Goal: Task Accomplishment & Management: Use online tool/utility

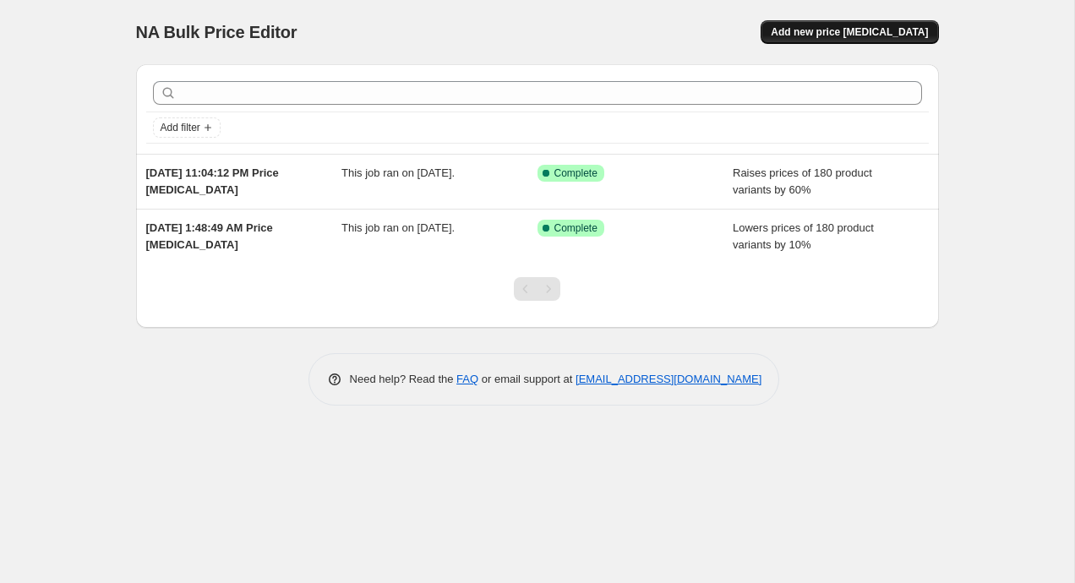
click at [838, 41] on button "Add new price change job" at bounding box center [849, 32] width 177 height 24
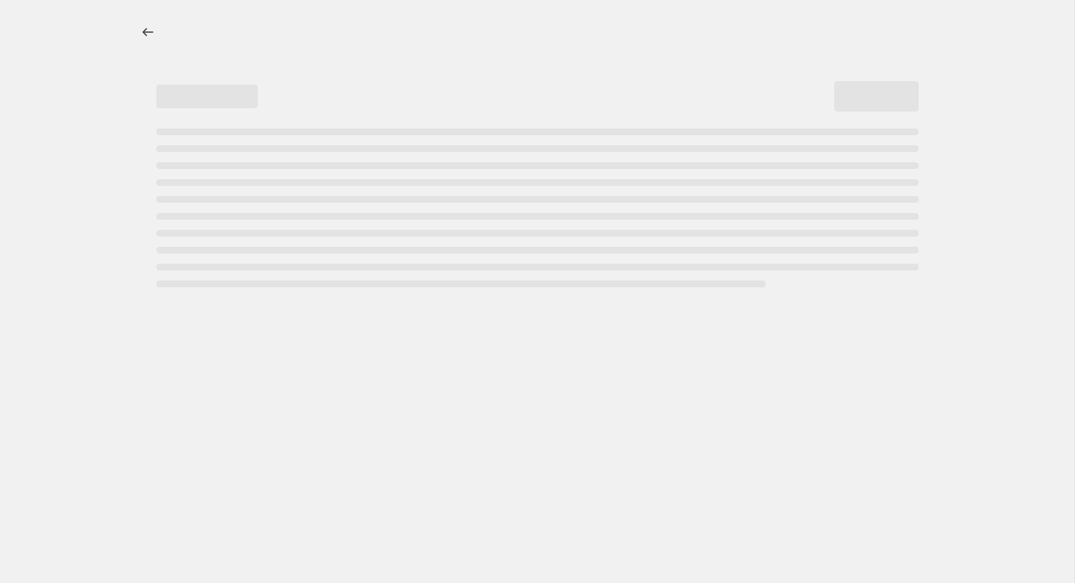
select select "percentage"
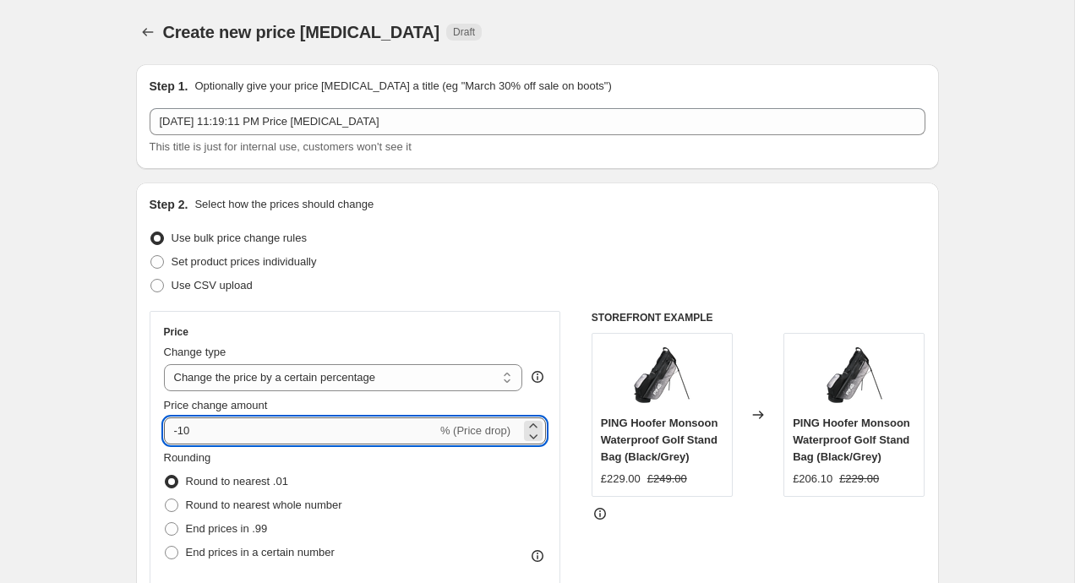
click at [216, 436] on input "-10" at bounding box center [300, 431] width 273 height 27
type input "-1"
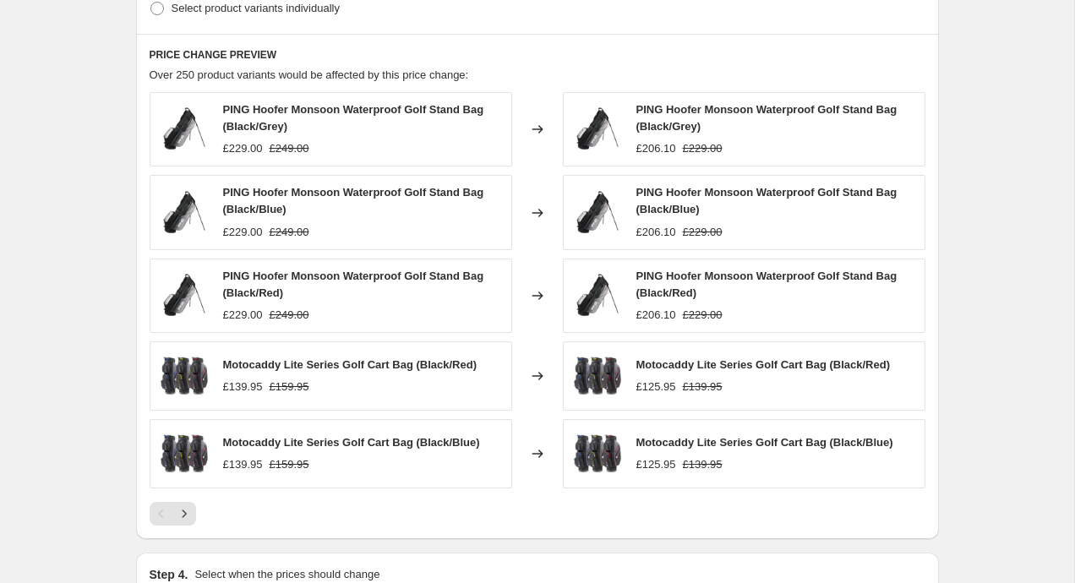
scroll to position [905, 0]
type input "-30"
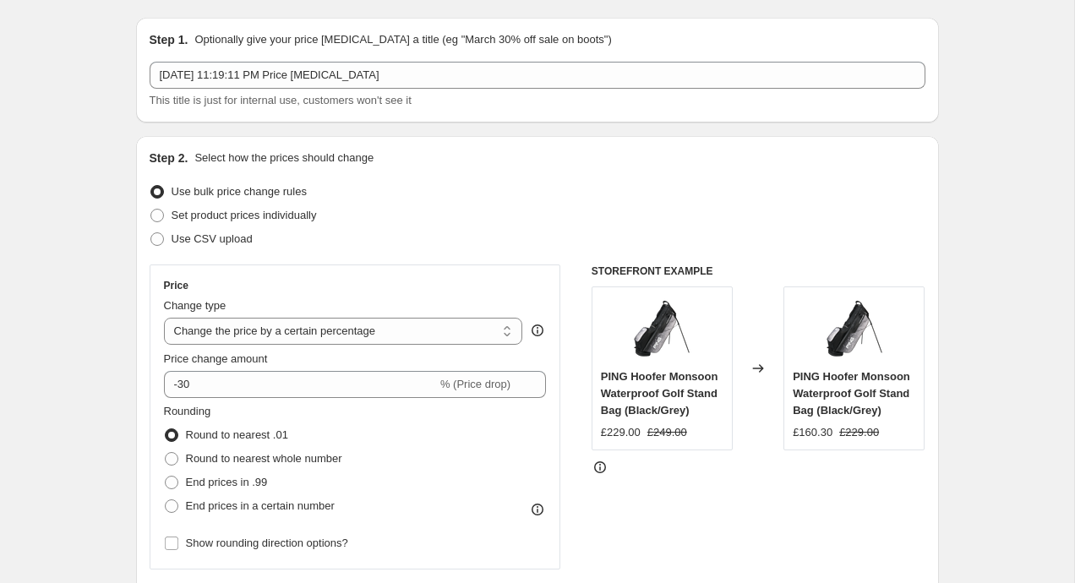
scroll to position [0, 0]
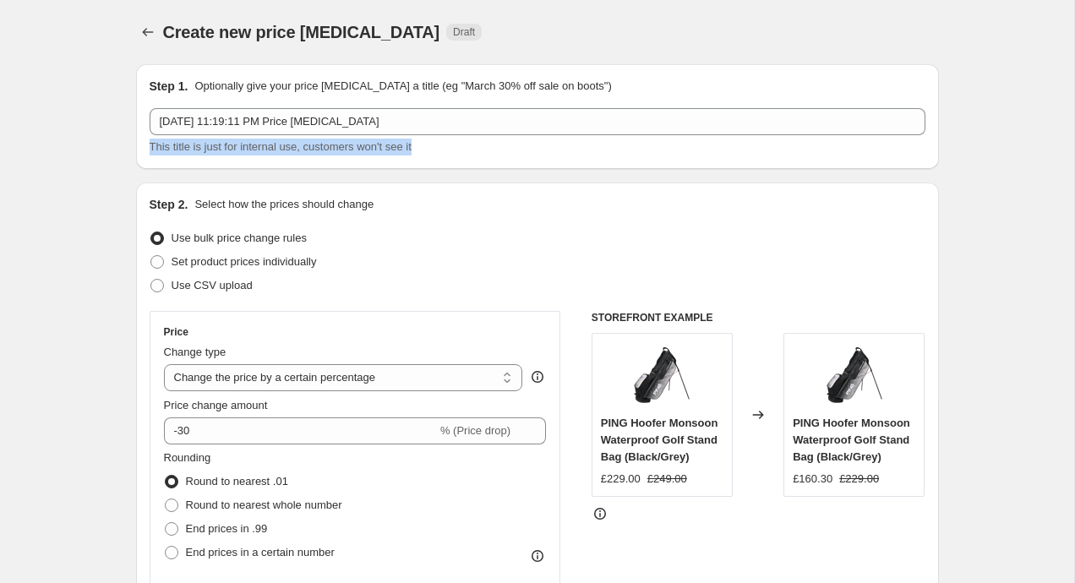
drag, startPoint x: 445, startPoint y: 147, endPoint x: 151, endPoint y: 150, distance: 294.1
click at [151, 150] on div "This title is just for internal use, customers won't see it" at bounding box center [538, 147] width 776 height 17
click at [151, 150] on span "This title is just for internal use, customers won't see it" at bounding box center [281, 146] width 262 height 13
click at [212, 149] on span "This title is just for internal use, customers won't see it" at bounding box center [281, 146] width 262 height 13
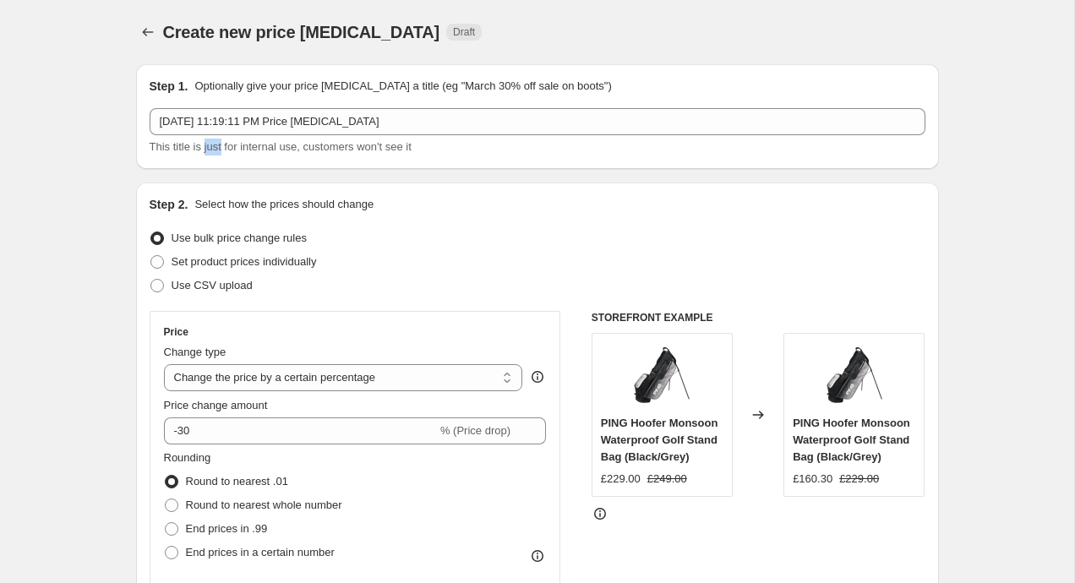
click at [212, 149] on span "This title is just for internal use, customers won't see it" at bounding box center [281, 146] width 262 height 13
drag, startPoint x: 163, startPoint y: 26, endPoint x: 403, endPoint y: 39, distance: 240.4
click at [406, 40] on div "Create new price change job Draft" at bounding box center [433, 32] width 541 height 24
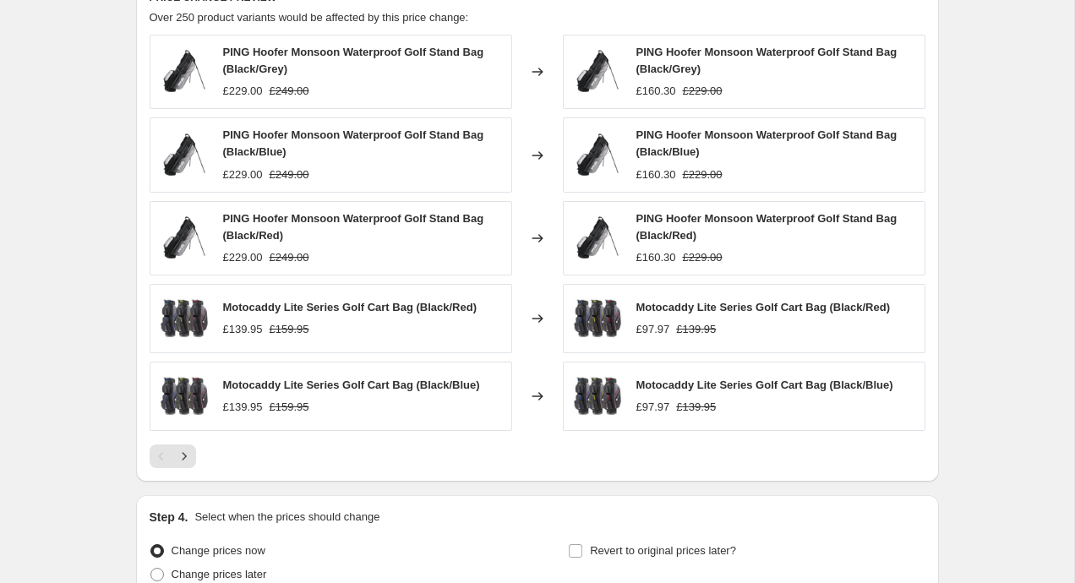
scroll to position [1122, 0]
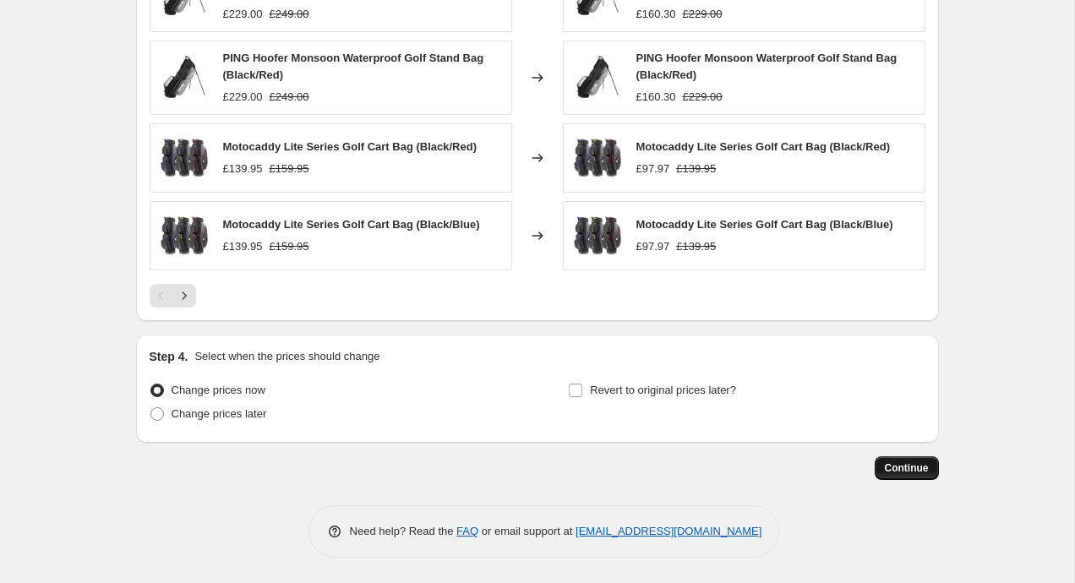
click at [909, 462] on span "Continue" at bounding box center [907, 468] width 44 height 14
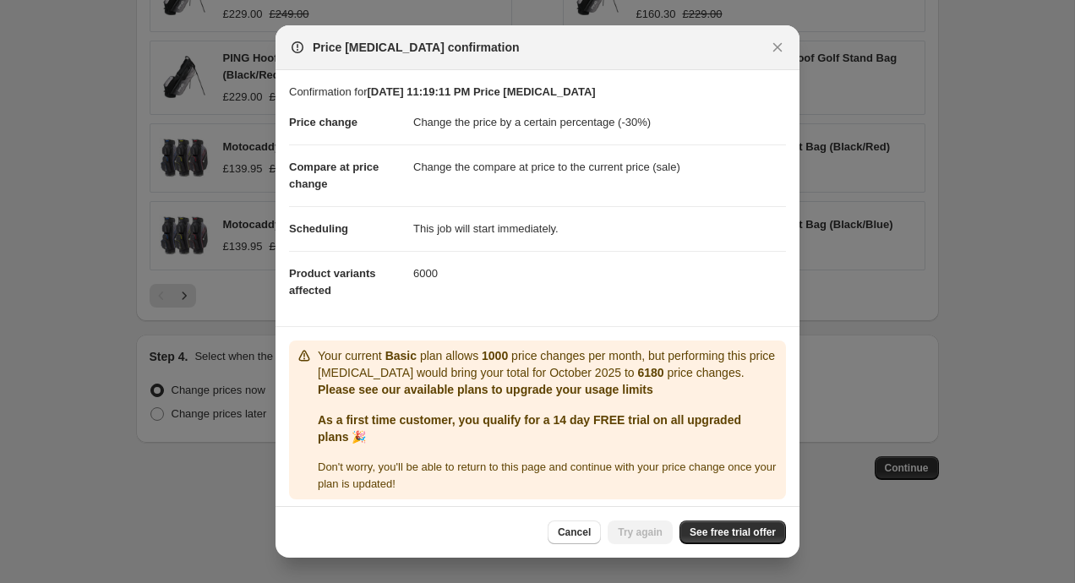
scroll to position [7, 0]
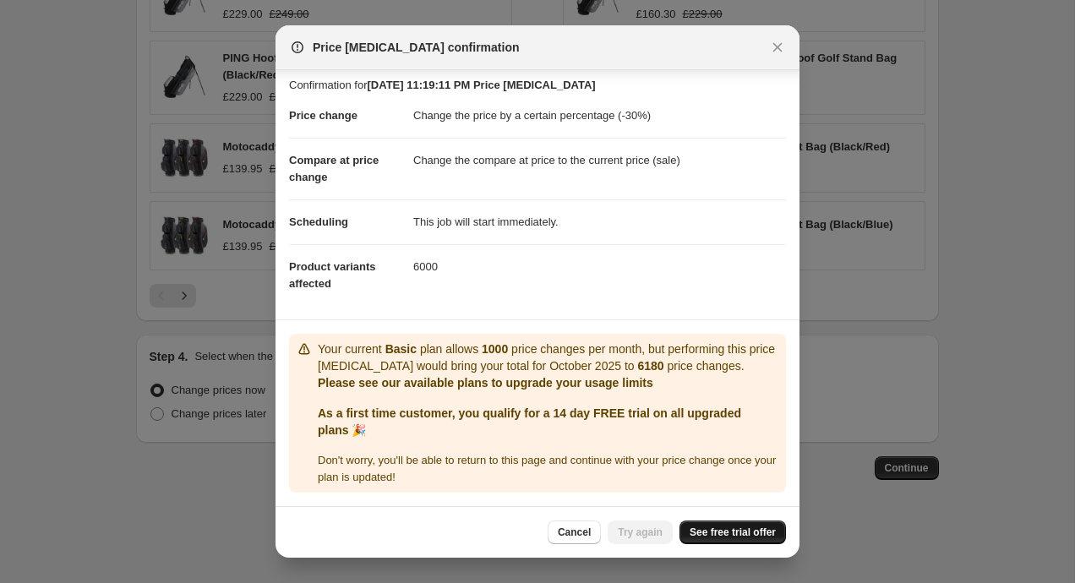
click at [711, 535] on span "See free trial offer" at bounding box center [733, 533] width 86 height 14
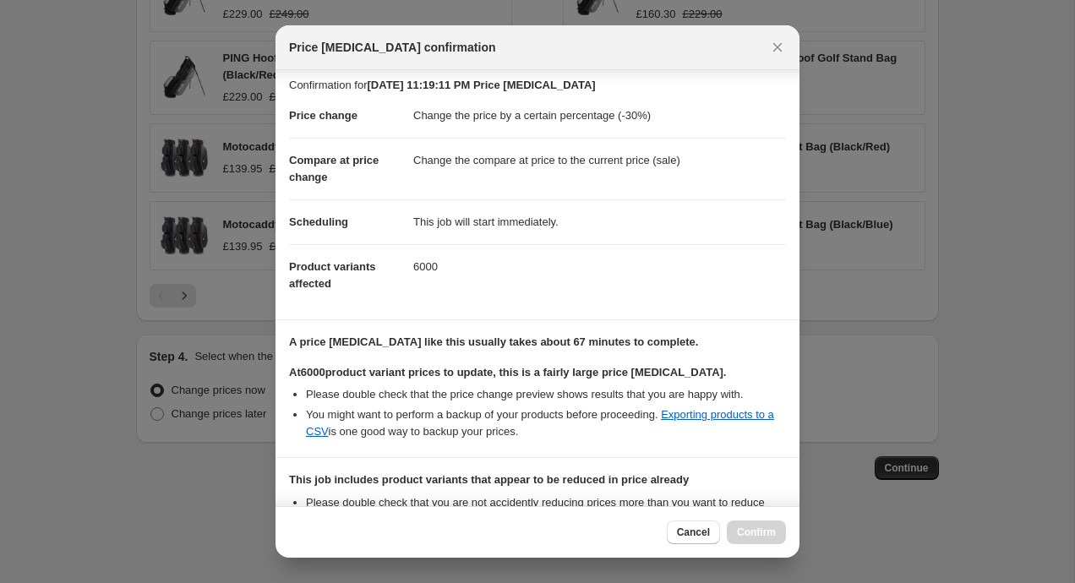
scroll to position [221, 0]
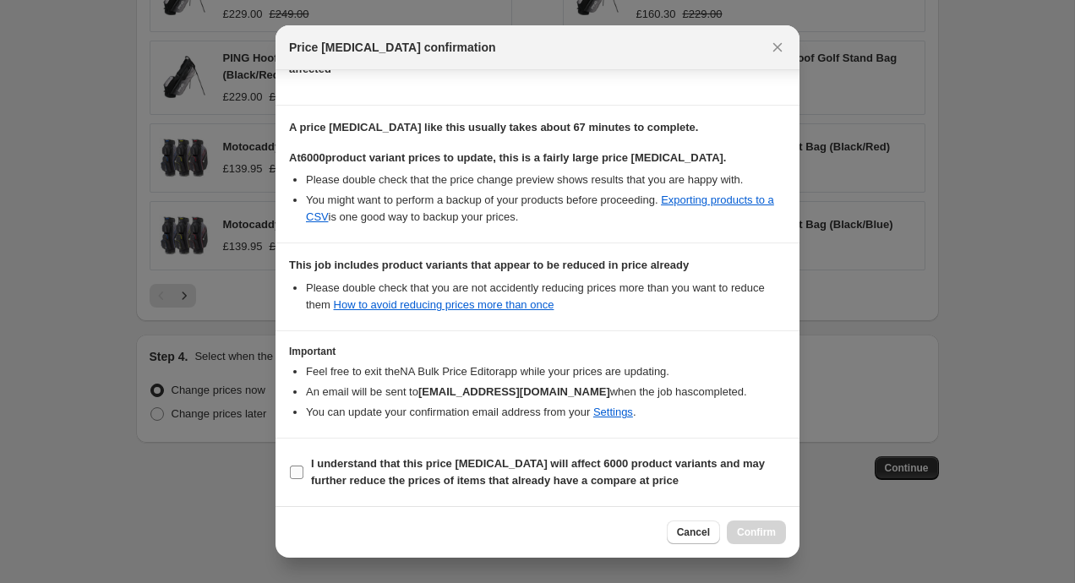
click at [299, 473] on input "I understand that this price change job will affect 6000 product variants and m…" at bounding box center [297, 473] width 14 height 14
checkbox input "true"
click at [752, 532] on span "Confirm" at bounding box center [756, 533] width 39 height 14
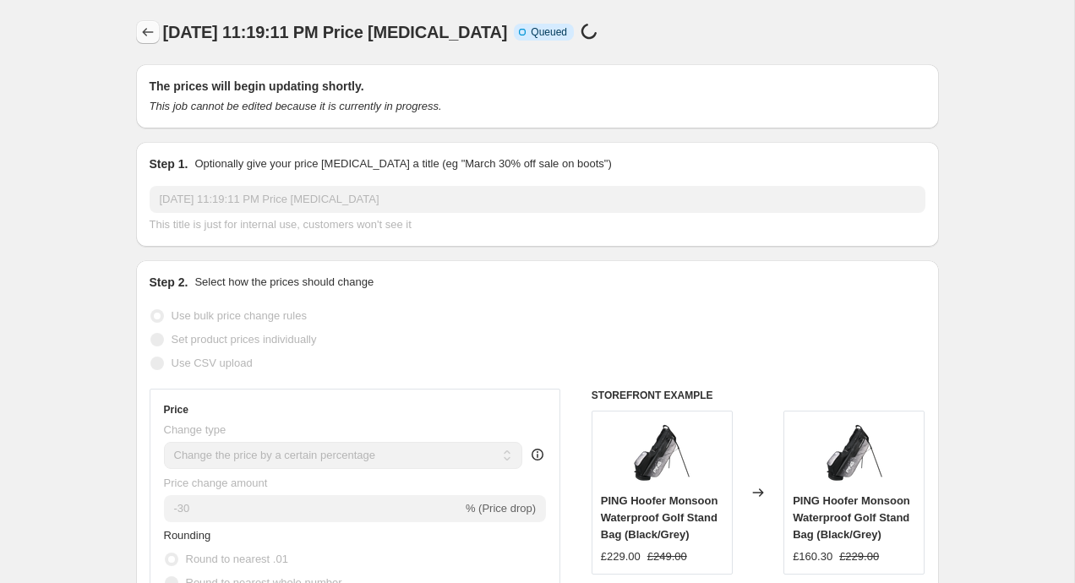
click at [145, 34] on icon "Price change jobs" at bounding box center [147, 32] width 17 height 17
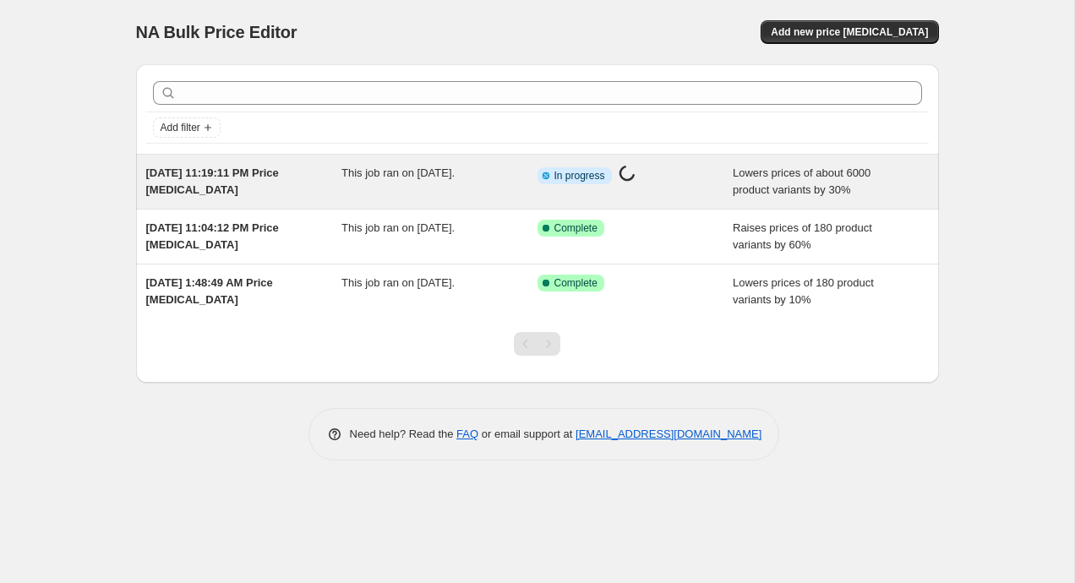
click at [360, 163] on div "Oct 7, 2025, 11:19:11 PM Price change job This job ran on October 7, 2025. Info…" at bounding box center [537, 182] width 803 height 54
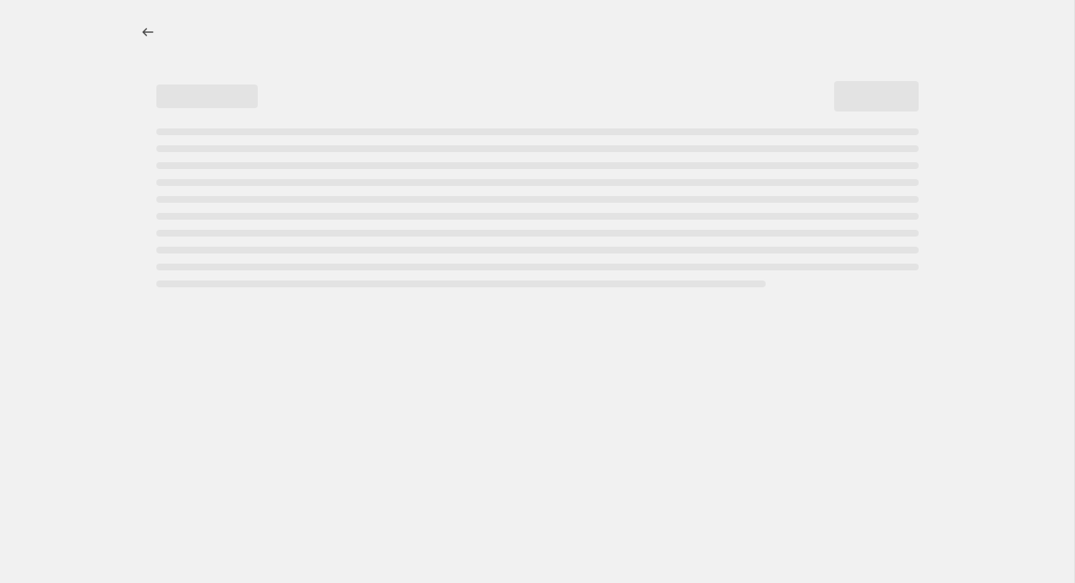
select select "percentage"
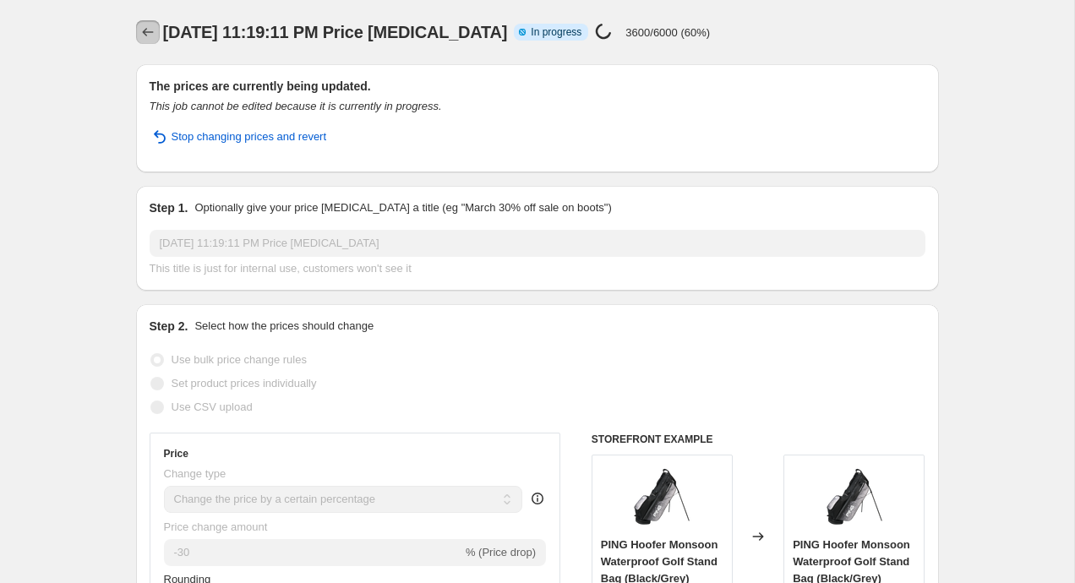
click at [145, 36] on icon "Price change jobs" at bounding box center [147, 32] width 17 height 17
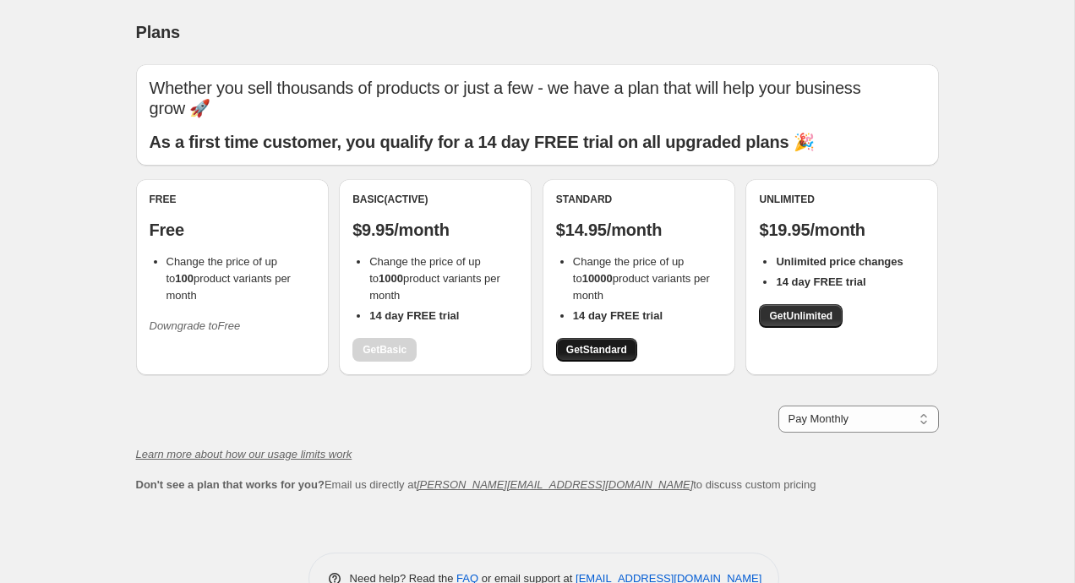
click at [595, 343] on span "Get Standard" at bounding box center [596, 350] width 61 height 14
